Goal: Task Accomplishment & Management: Manage account settings

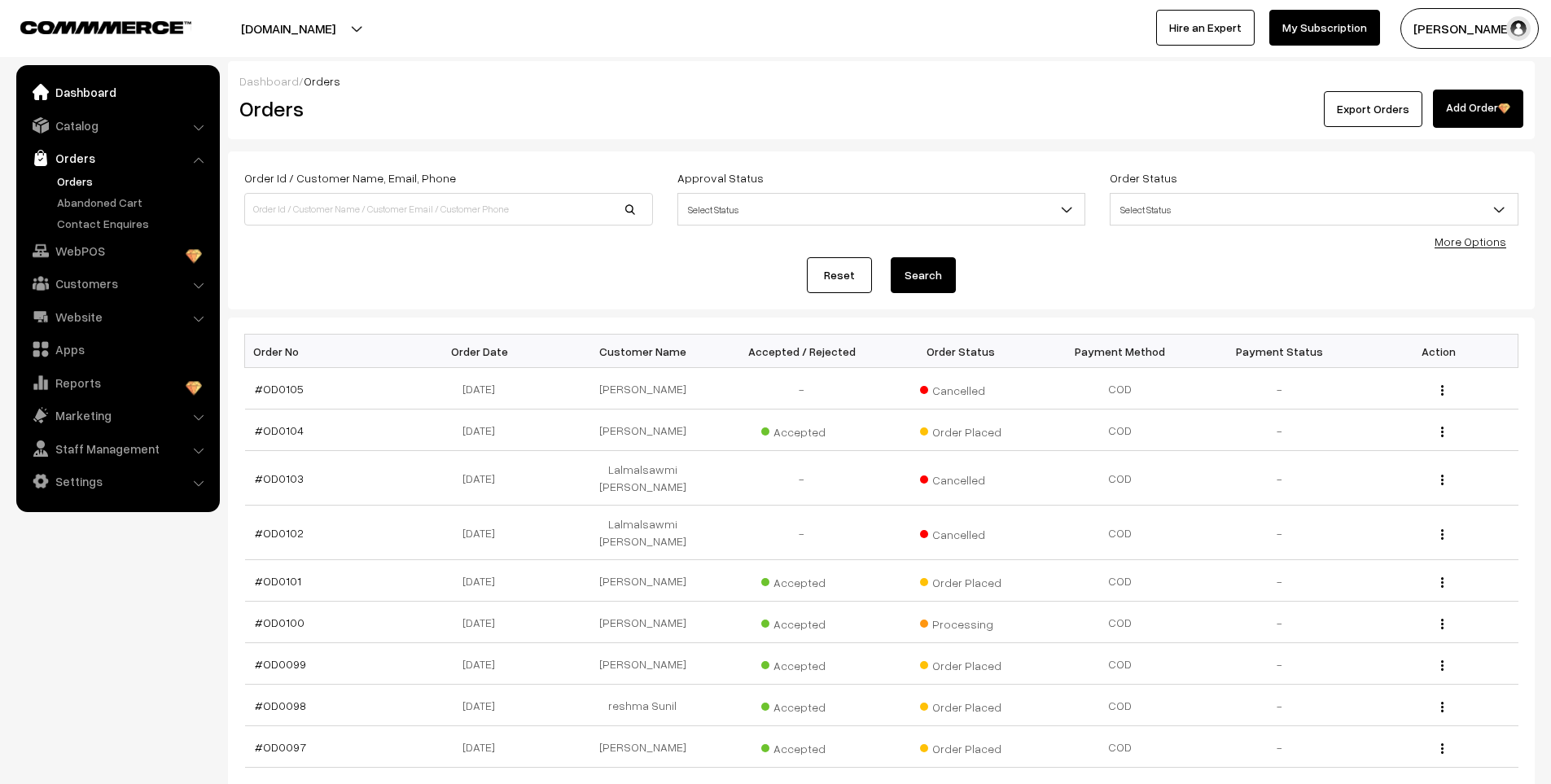
click at [109, 89] on link "Dashboard" at bounding box center [117, 92] width 194 height 29
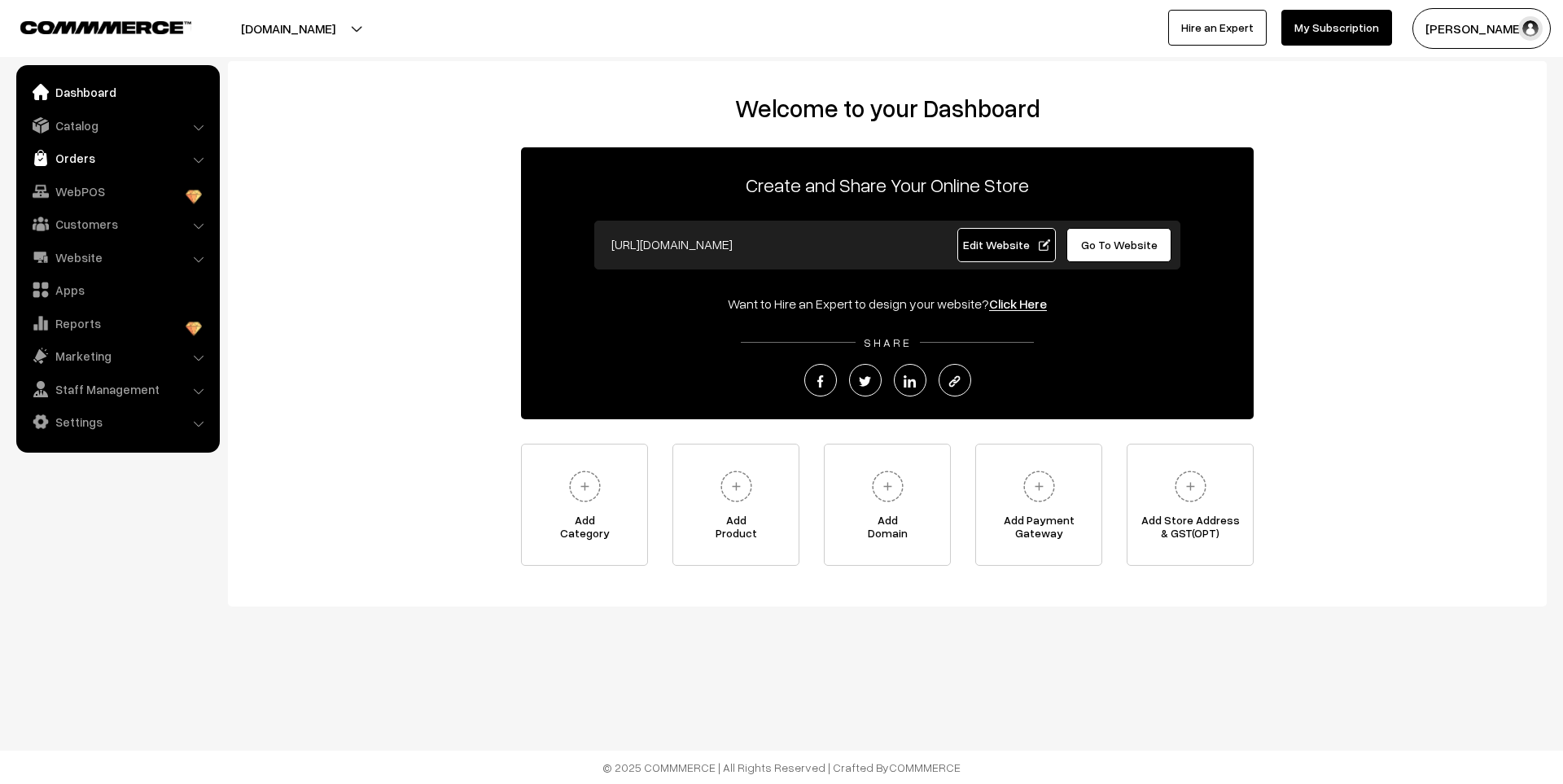
click at [74, 155] on link "Orders" at bounding box center [117, 157] width 194 height 29
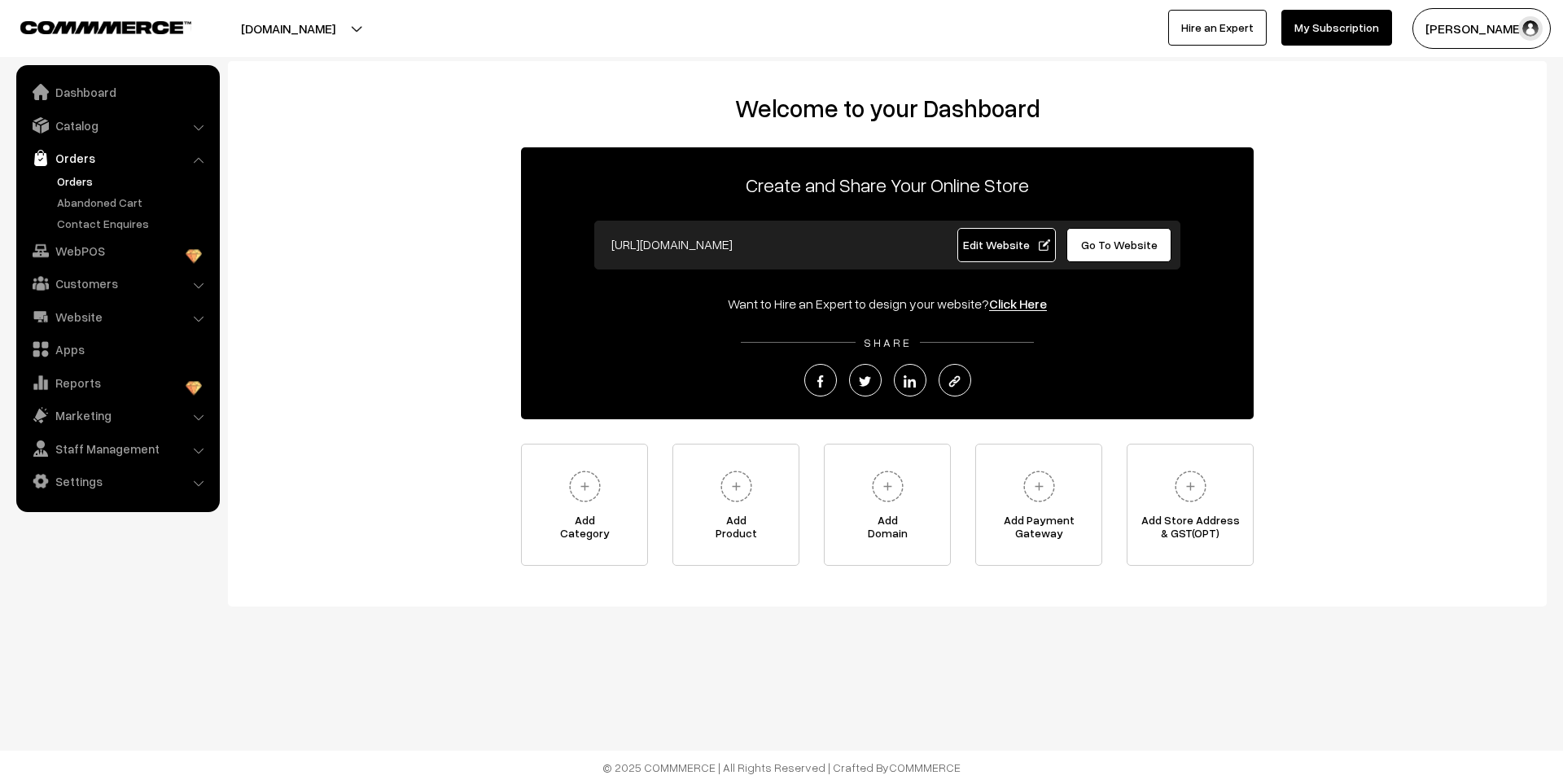
click at [77, 178] on link "Orders" at bounding box center [133, 181] width 161 height 17
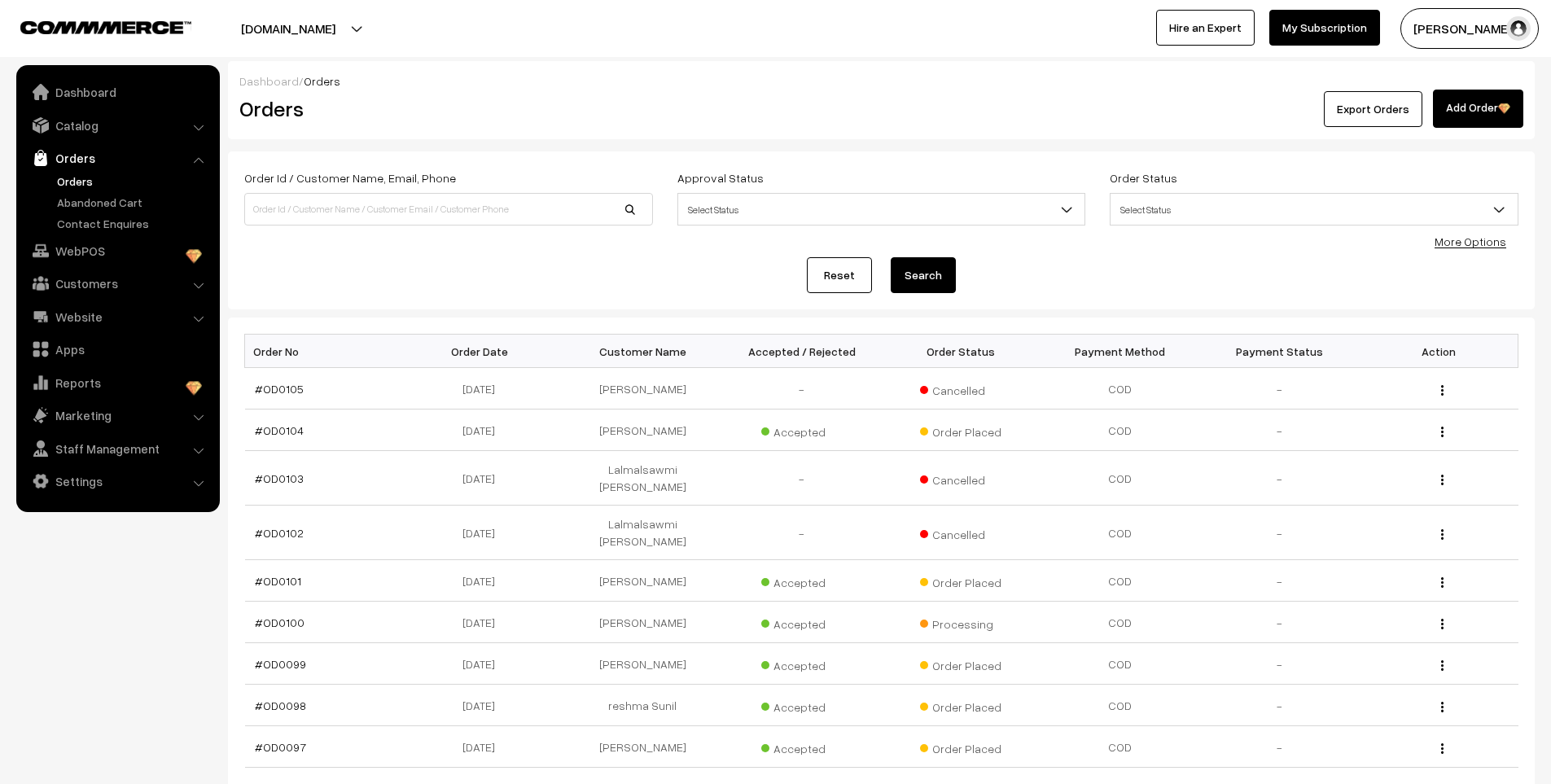
click at [93, 211] on ul "Orders" at bounding box center [118, 201] width 196 height 59
click at [94, 211] on ul "Orders" at bounding box center [118, 201] width 196 height 59
click at [97, 203] on link "Abandoned Cart" at bounding box center [133, 202] width 161 height 17
